Goal: Task Accomplishment & Management: Manage account settings

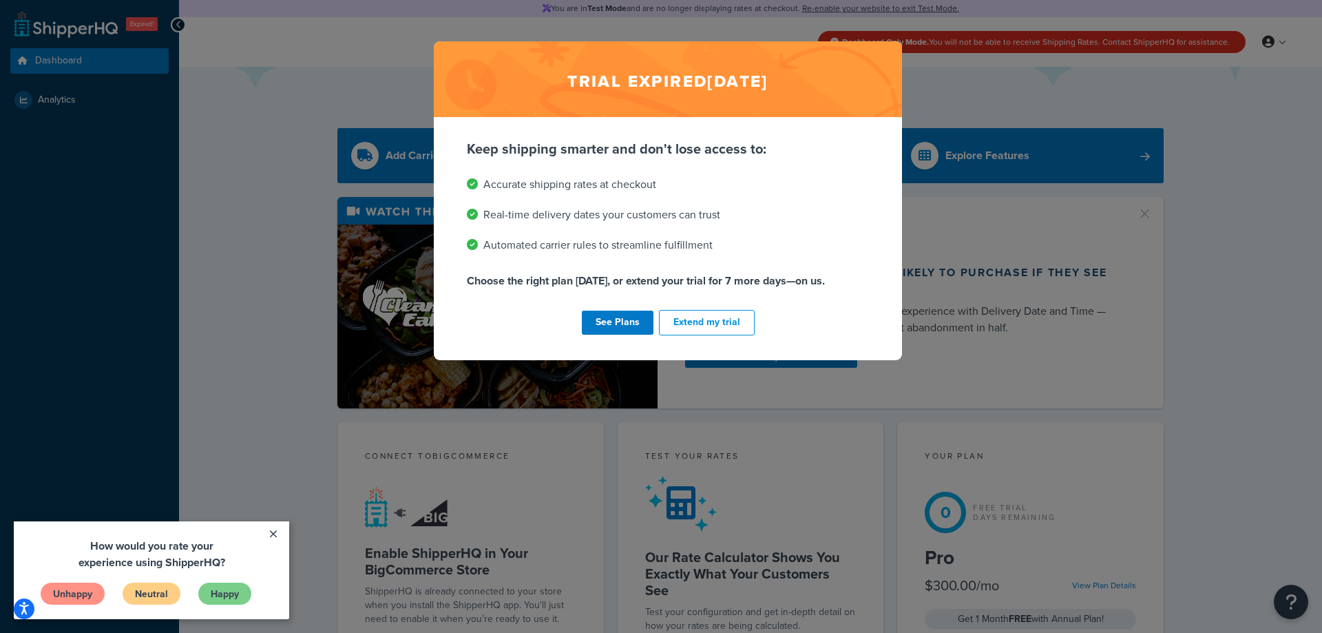
click at [267, 202] on div "Trial expired [DATE] Keep shipping smarter and don't lose access to: Accurate s…" at bounding box center [661, 316] width 1322 height 633
click at [635, 319] on link "See Plans" at bounding box center [618, 322] width 72 height 24
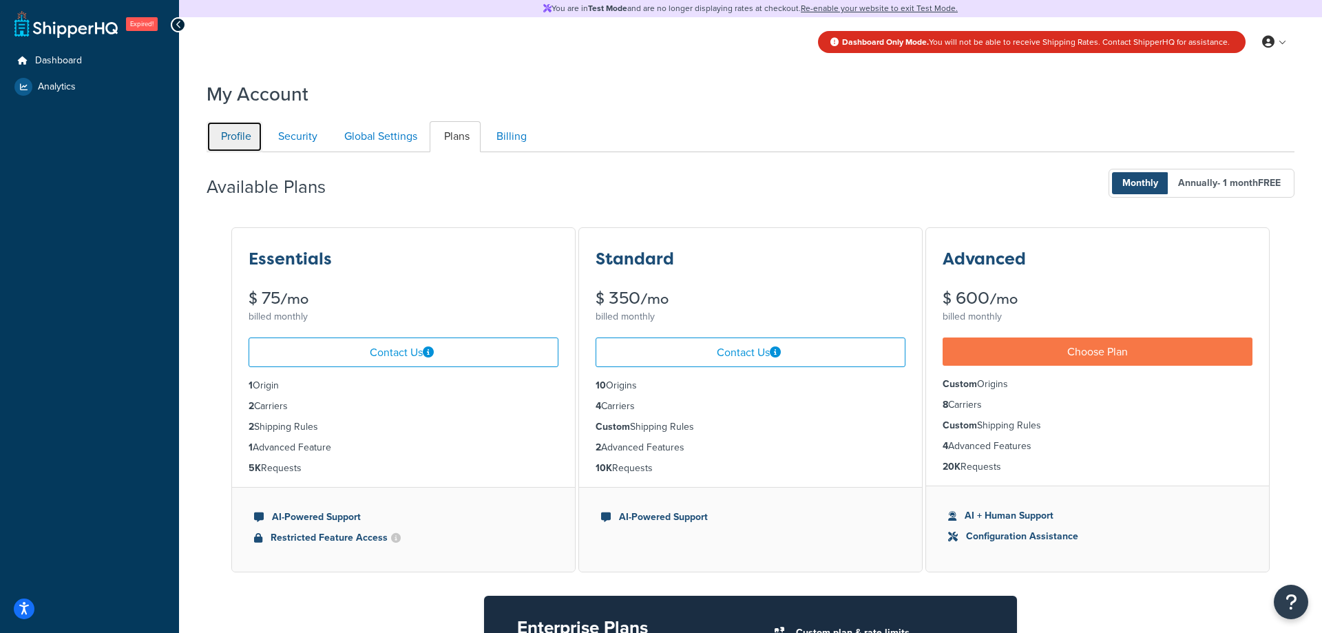
click at [237, 138] on link "Profile" at bounding box center [235, 136] width 56 height 31
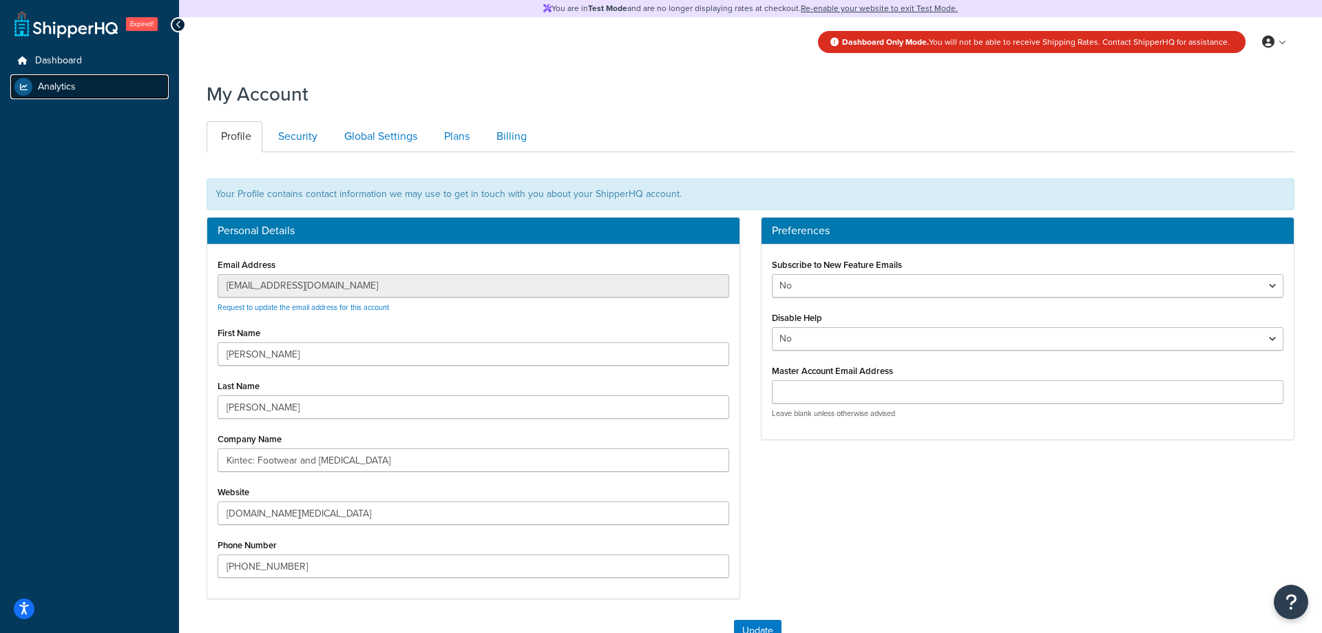
click at [105, 76] on link "Analytics" at bounding box center [89, 86] width 158 height 25
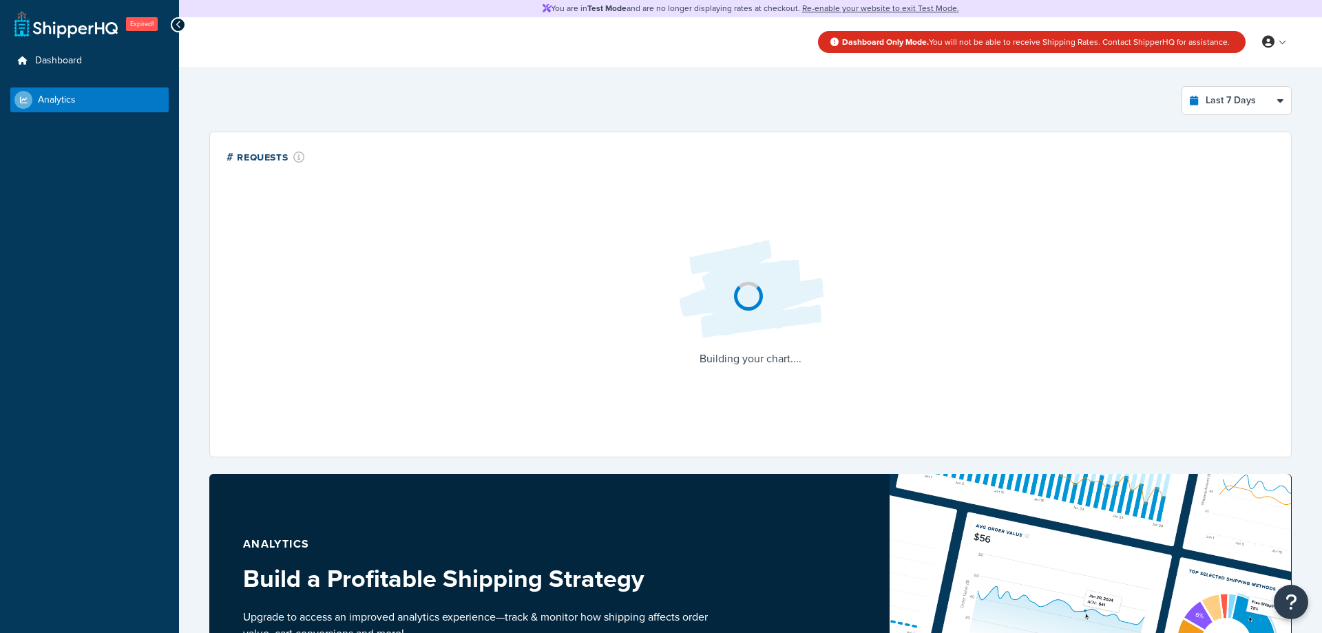
select select "last_7_days"
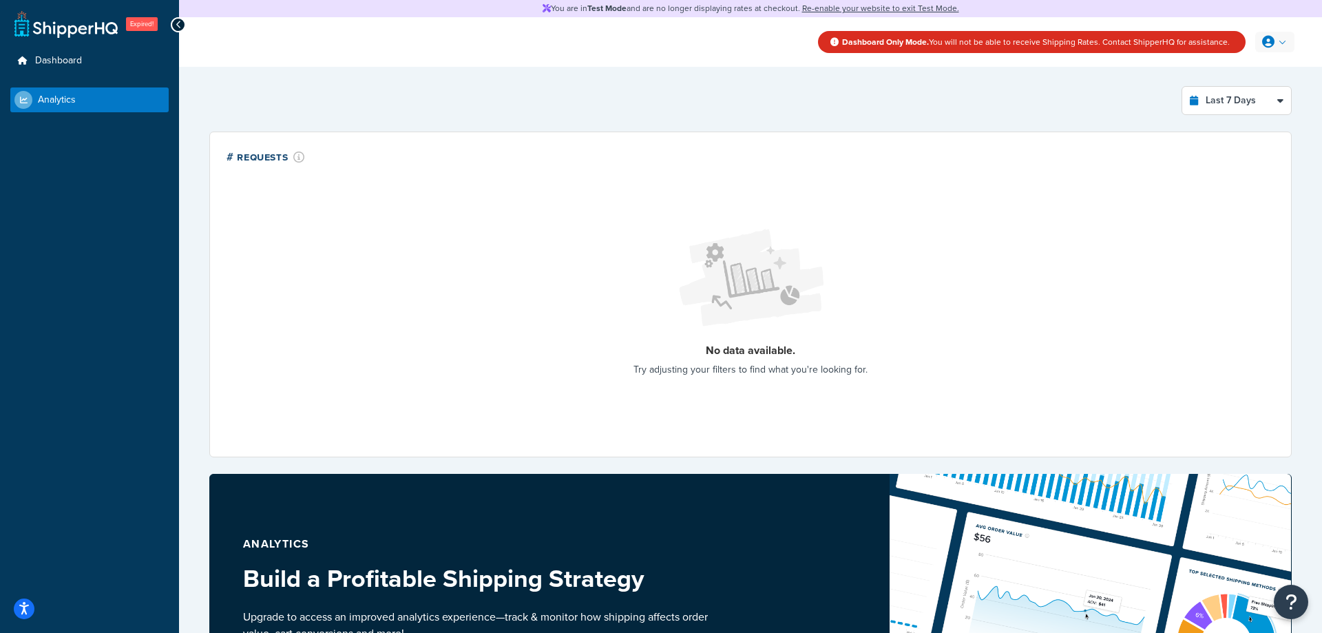
click at [1278, 36] on link at bounding box center [1274, 42] width 39 height 21
click at [1205, 96] on span "Billing" at bounding box center [1210, 97] width 23 height 13
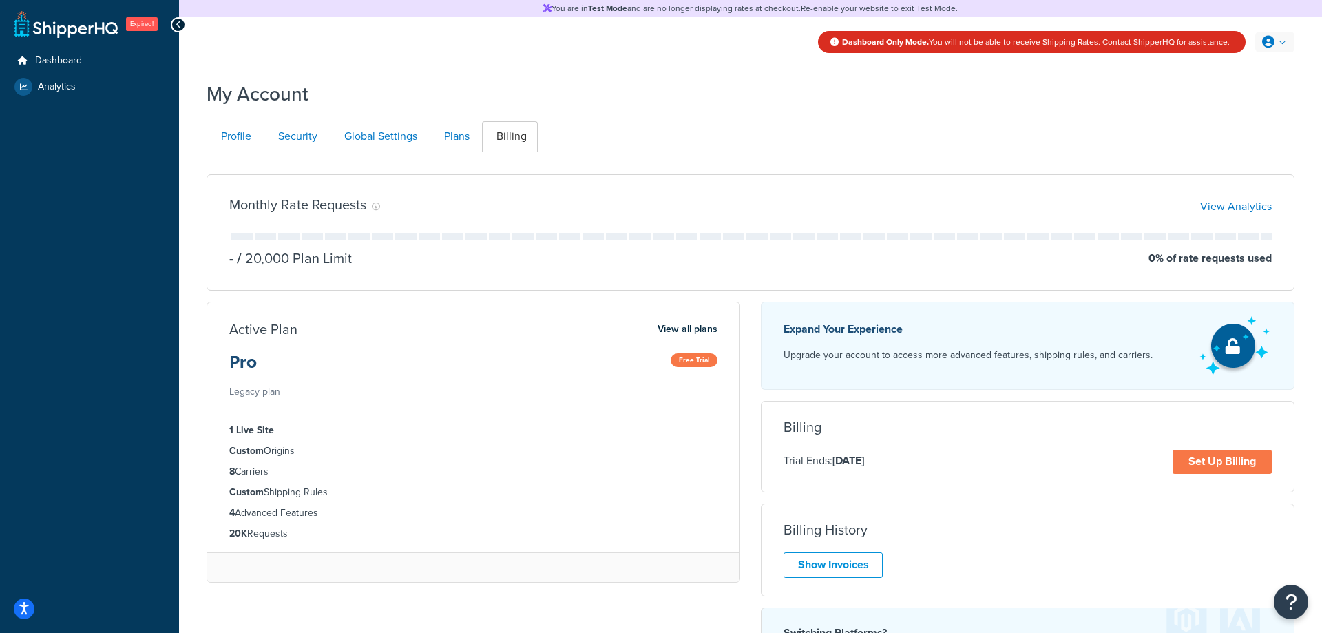
click at [1258, 41] on link at bounding box center [1274, 42] width 39 height 21
click at [1218, 65] on span "My Profile" at bounding box center [1215, 69] width 39 height 13
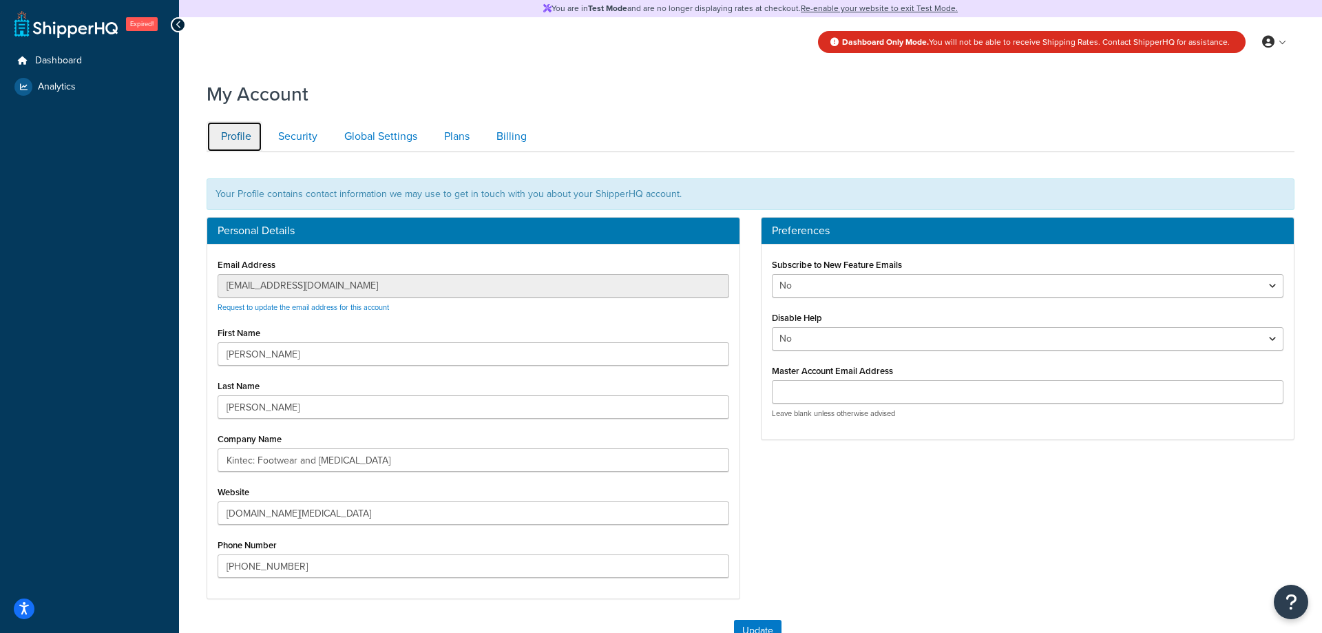
click at [246, 142] on link "Profile" at bounding box center [235, 136] width 56 height 31
click at [305, 148] on link "Security" at bounding box center [296, 136] width 65 height 31
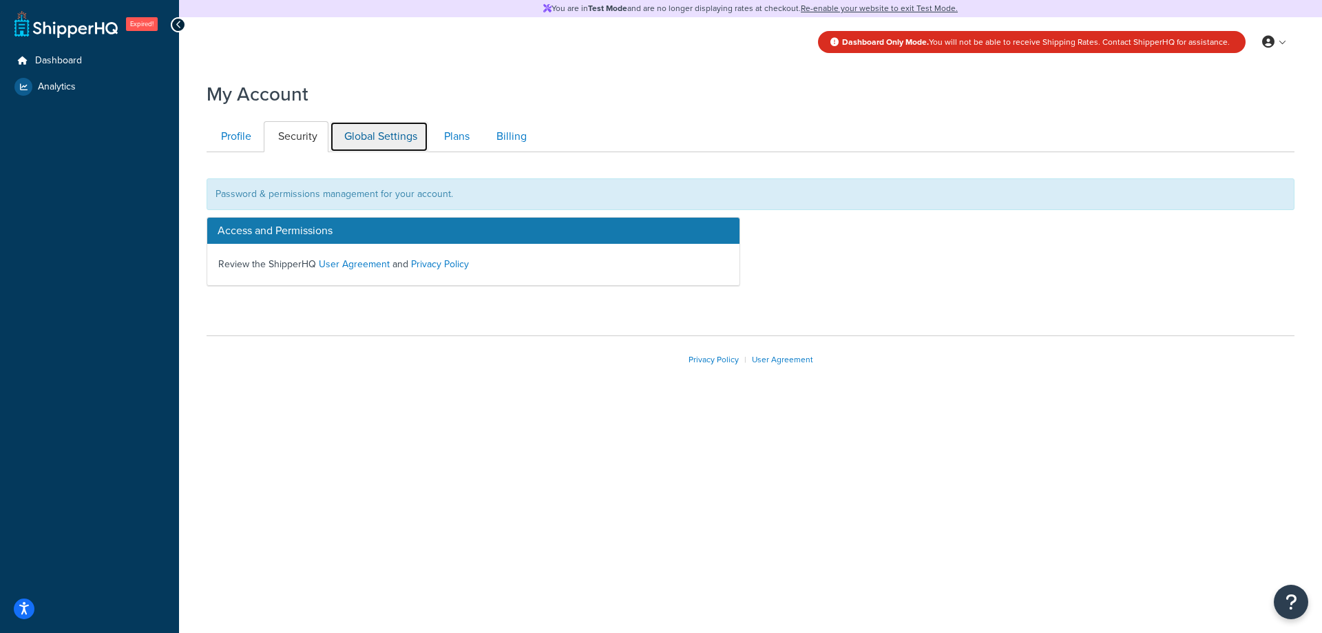
click at [346, 141] on link "Global Settings" at bounding box center [379, 136] width 98 height 31
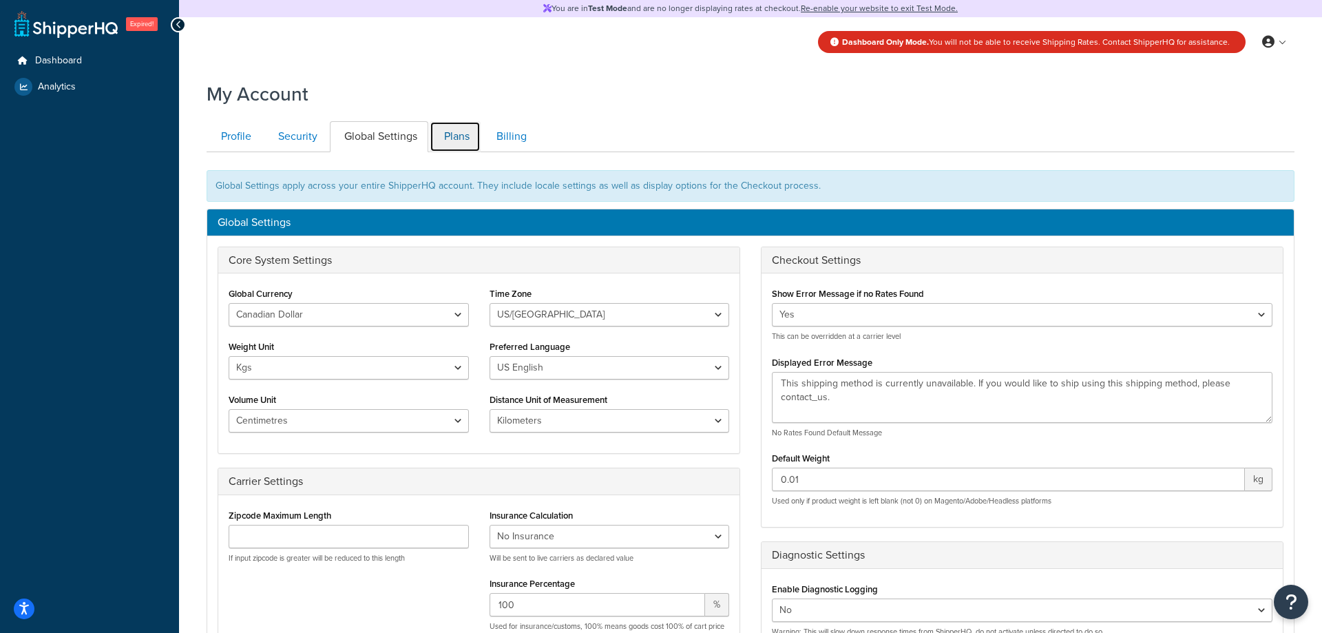
click at [438, 139] on link "Plans" at bounding box center [455, 136] width 51 height 31
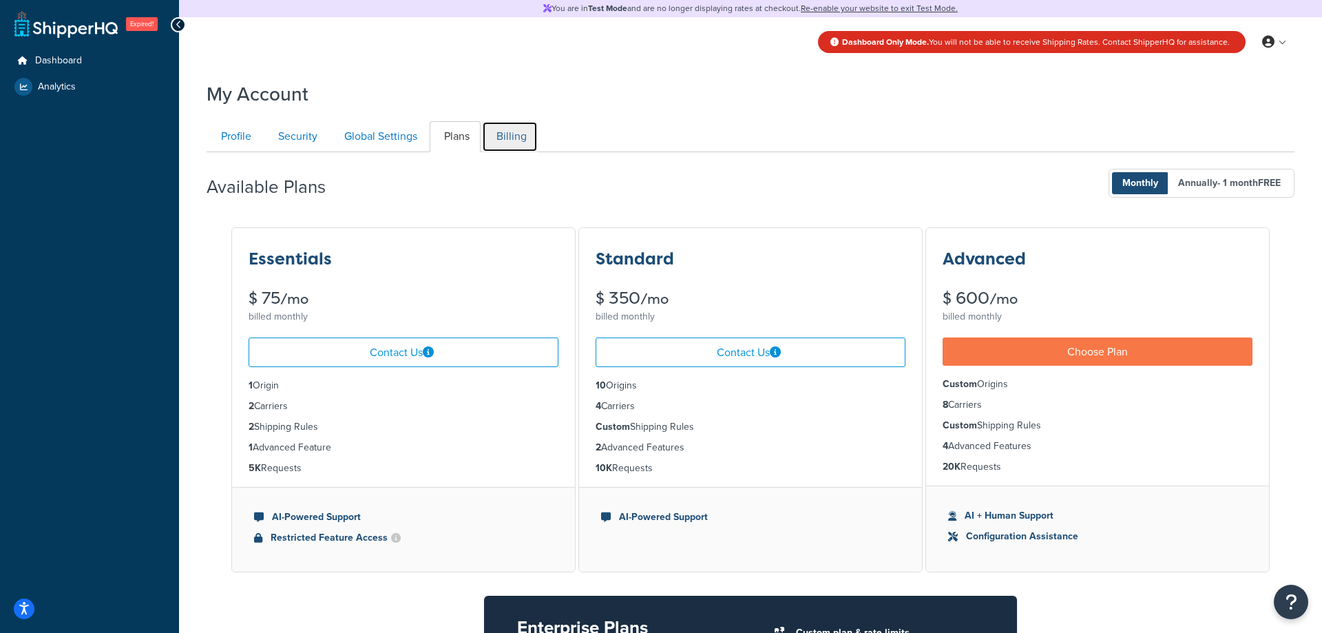
drag, startPoint x: 522, startPoint y: 140, endPoint x: 543, endPoint y: 140, distance: 20.7
click at [523, 140] on link "Billing" at bounding box center [510, 136] width 56 height 31
